Goal: Download file/media

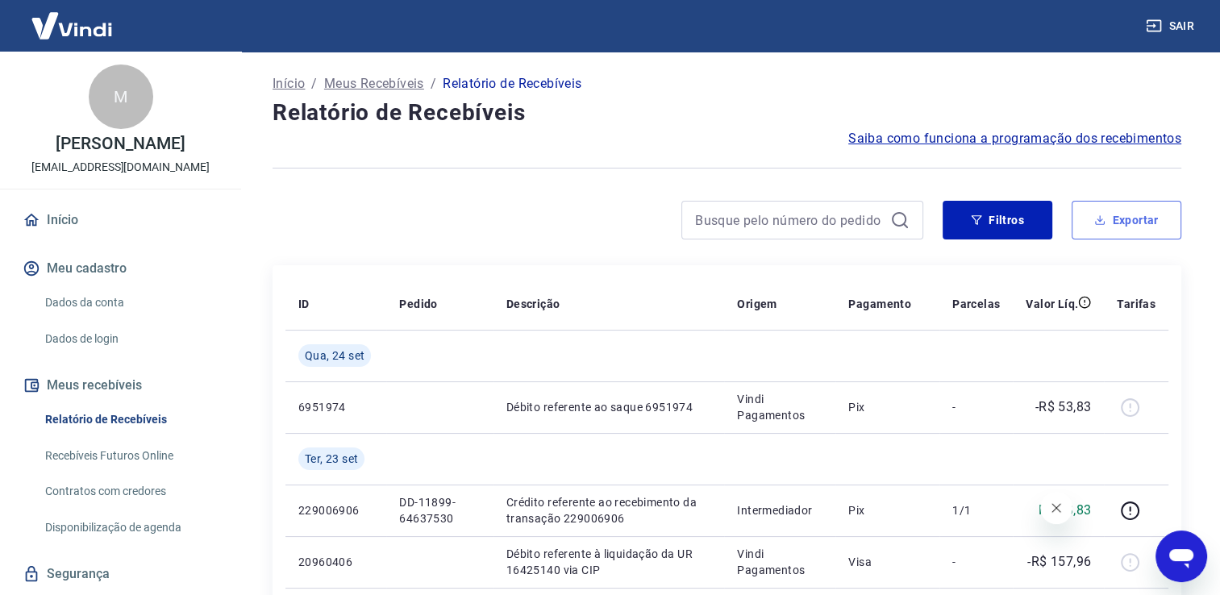
click at [1124, 230] on button "Exportar" at bounding box center [1126, 220] width 110 height 39
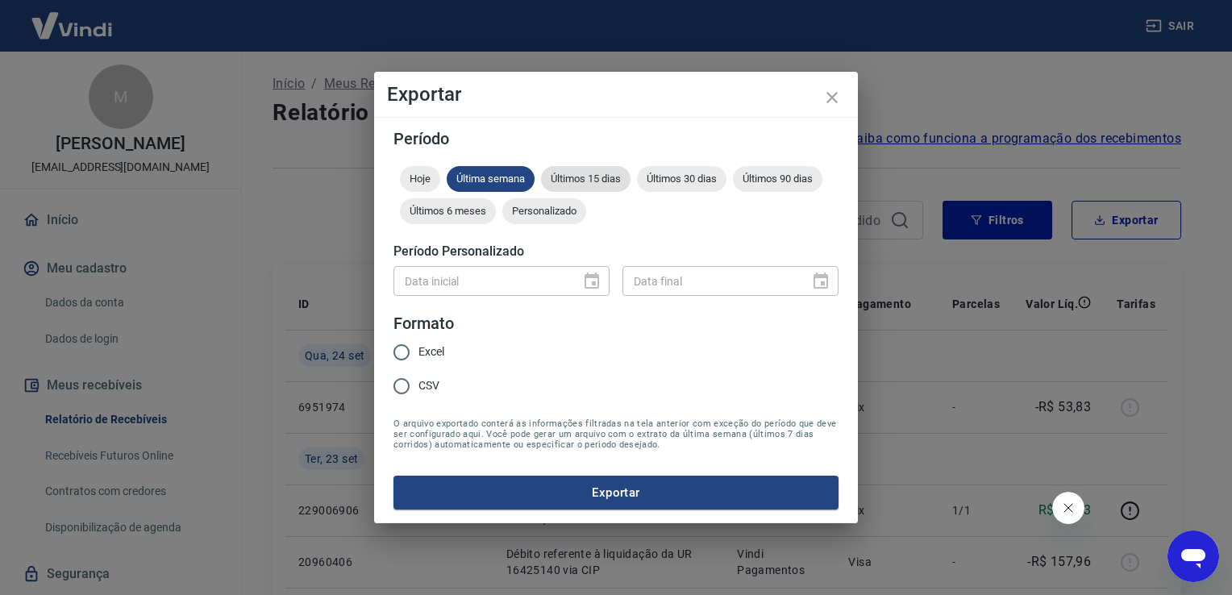
click at [609, 176] on span "Últimos 15 dias" at bounding box center [585, 179] width 89 height 12
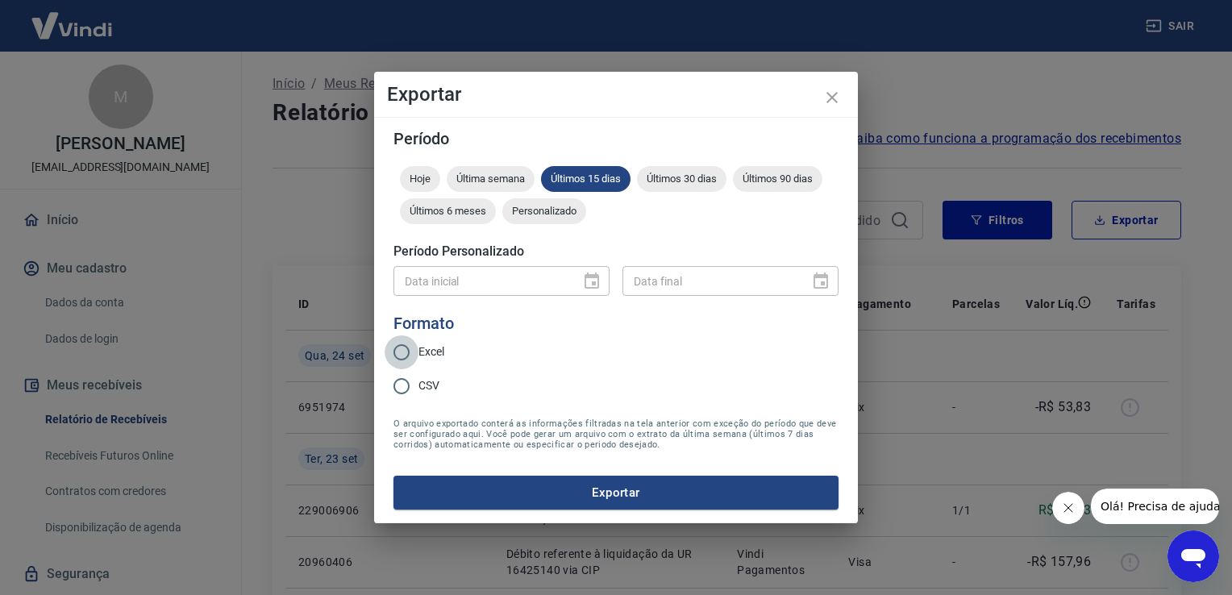
click at [418, 347] on input "Excel" at bounding box center [402, 352] width 34 height 34
radio input "true"
click at [478, 501] on button "Exportar" at bounding box center [615, 493] width 445 height 34
